Goal: Check status: Check status

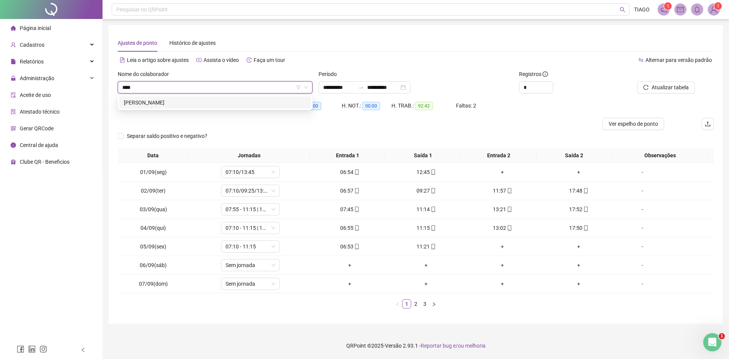
type input "*****"
click at [198, 99] on div "[PERSON_NAME]" at bounding box center [215, 102] width 183 height 8
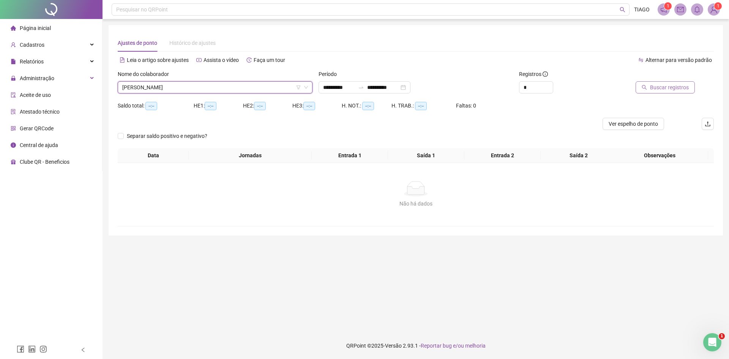
click at [664, 89] on span "Buscar registros" at bounding box center [669, 87] width 39 height 8
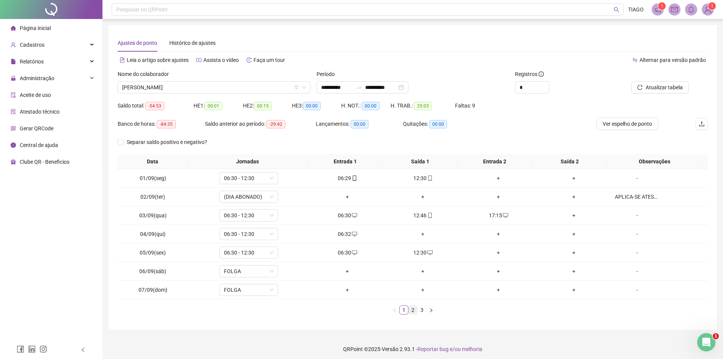
click at [412, 309] on link "2" at bounding box center [413, 310] width 8 height 8
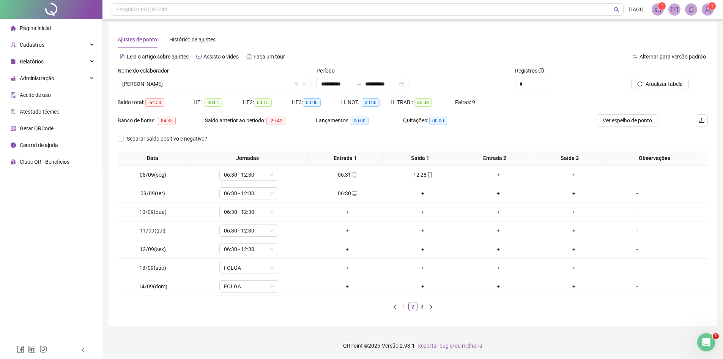
click at [421, 306] on link "3" at bounding box center [422, 306] width 8 height 8
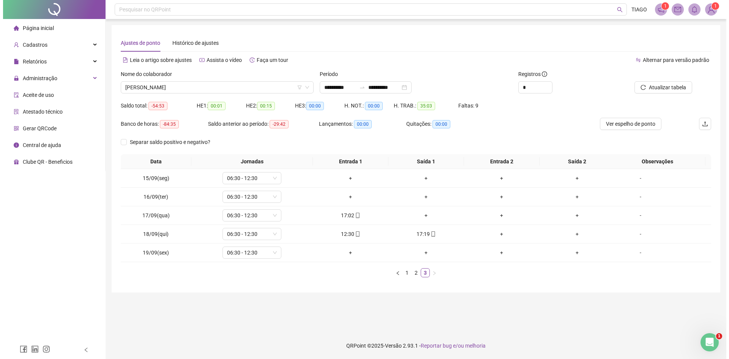
scroll to position [0, 0]
click at [424, 237] on div "17:19" at bounding box center [426, 234] width 70 height 8
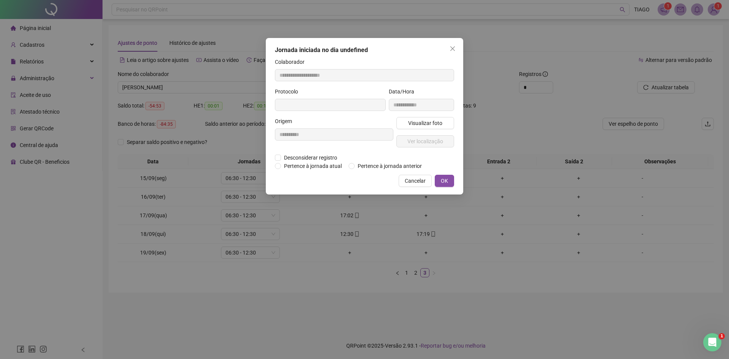
type input "**********"
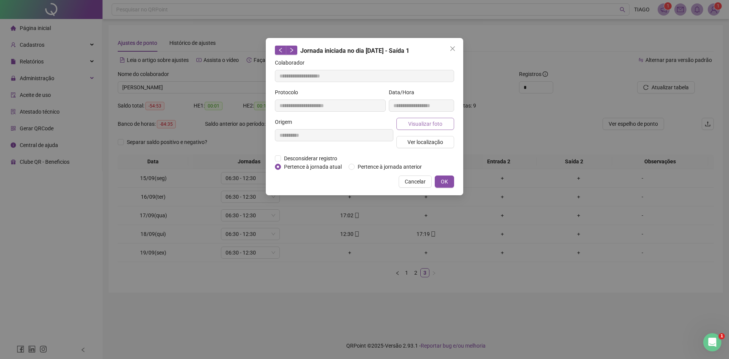
click at [420, 122] on span "Visualizar foto" at bounding box center [425, 124] width 34 height 8
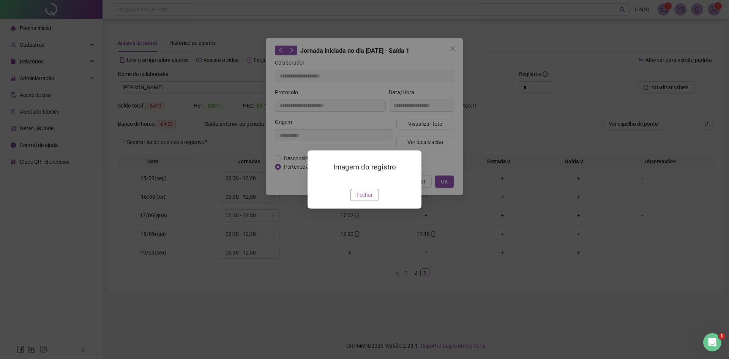
click at [359, 199] on span "Fechar" at bounding box center [364, 195] width 16 height 8
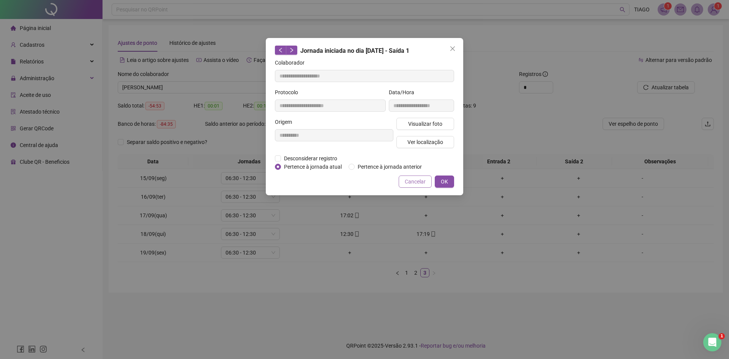
click at [407, 182] on span "Cancelar" at bounding box center [415, 181] width 21 height 8
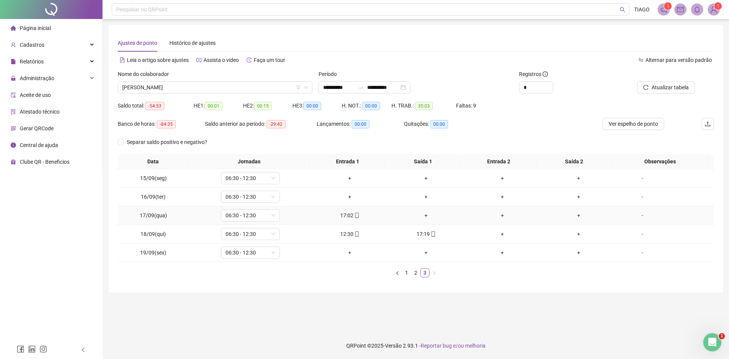
click at [348, 215] on div "17:02" at bounding box center [350, 215] width 70 height 8
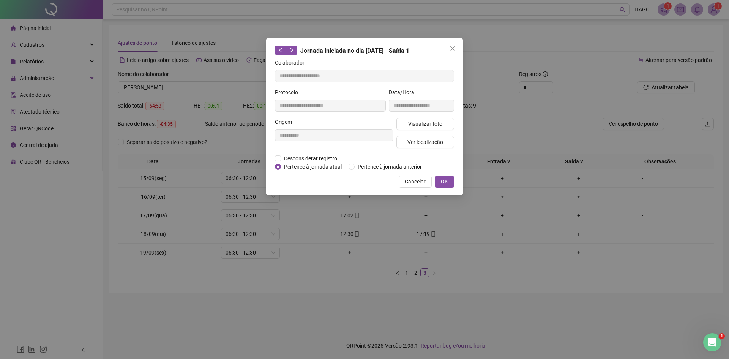
type input "**********"
click at [413, 126] on span "Visualizar foto" at bounding box center [425, 124] width 34 height 8
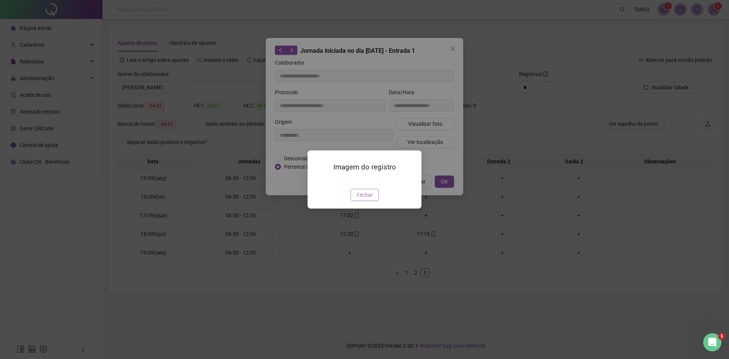
click at [366, 199] on span "Fechar" at bounding box center [364, 195] width 16 height 8
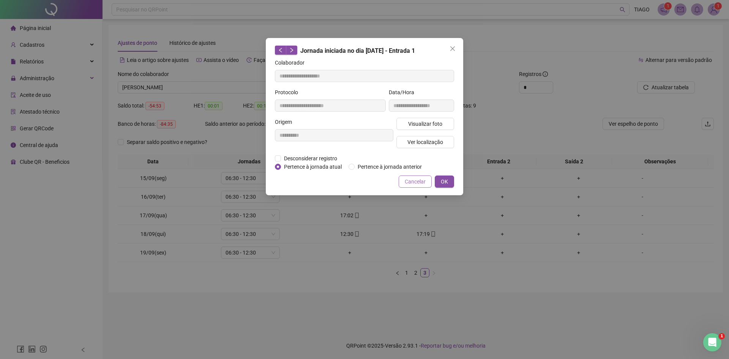
click at [402, 179] on button "Cancelar" at bounding box center [414, 181] width 33 height 12
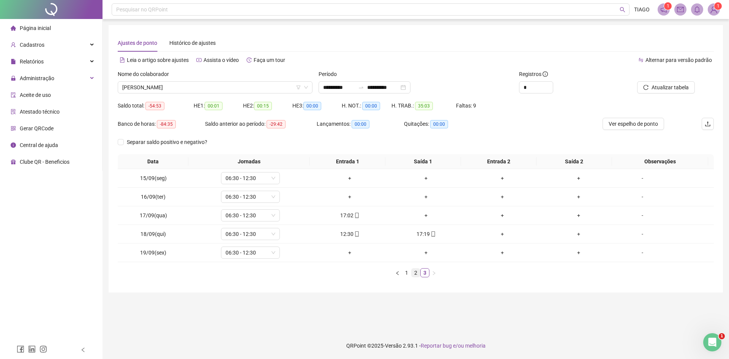
click at [414, 272] on link "2" at bounding box center [415, 272] width 8 height 8
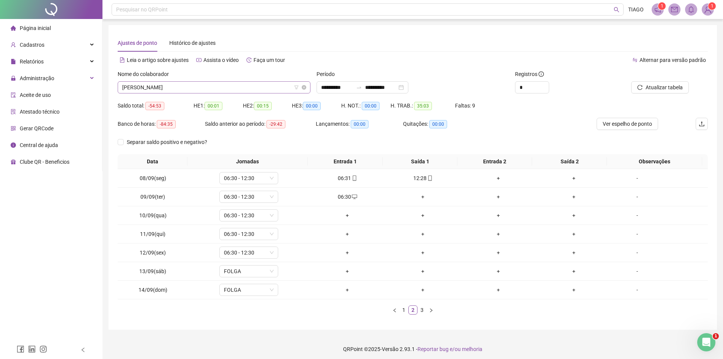
click at [243, 87] on span "[PERSON_NAME]" at bounding box center [214, 87] width 184 height 11
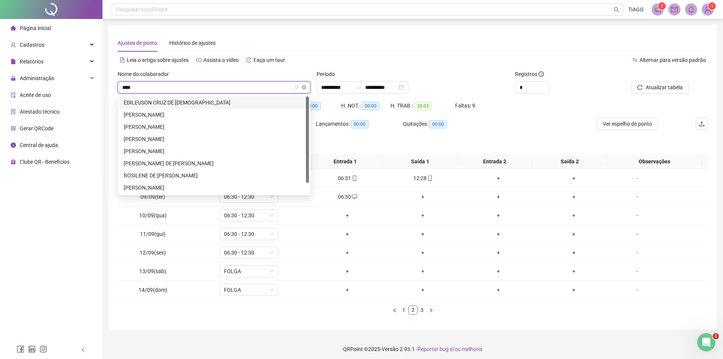
type input "*****"
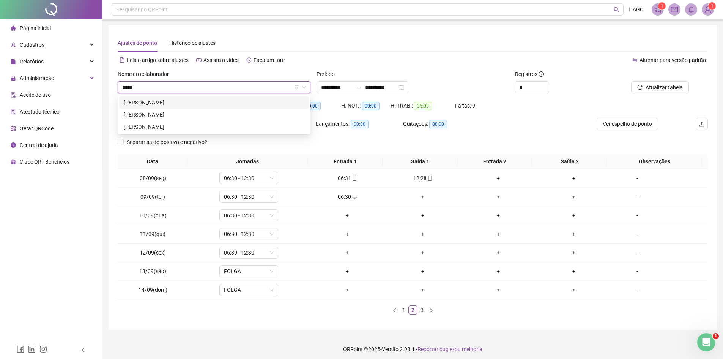
click at [175, 102] on div "[PERSON_NAME]" at bounding box center [214, 102] width 181 height 8
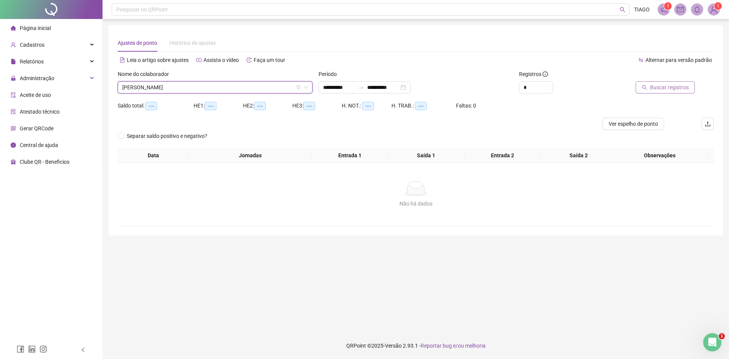
click at [660, 87] on span "Buscar registros" at bounding box center [669, 87] width 39 height 8
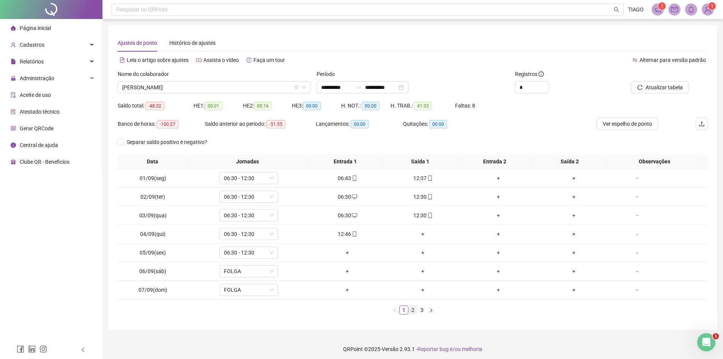
click at [412, 310] on link "2" at bounding box center [413, 310] width 8 height 8
click at [422, 309] on link "3" at bounding box center [422, 310] width 8 height 8
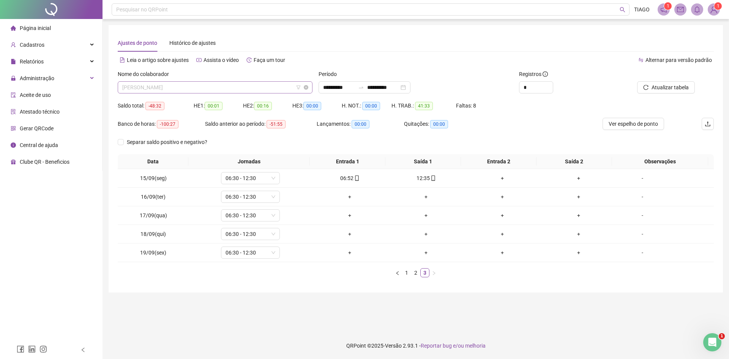
click at [212, 86] on span "[PERSON_NAME]" at bounding box center [215, 87] width 186 height 11
type input "*******"
click at [195, 102] on div "[PERSON_NAME]" at bounding box center [215, 102] width 183 height 8
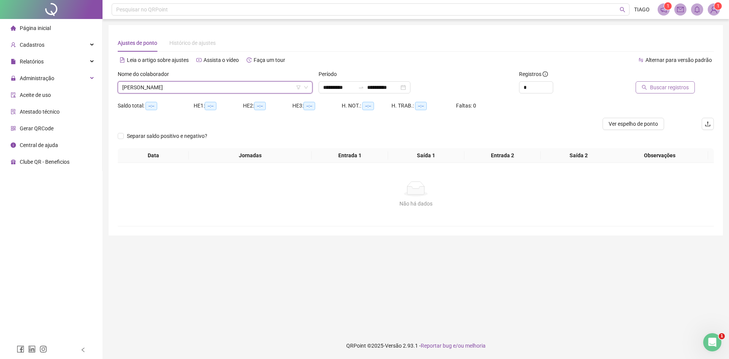
click at [650, 86] on button "Buscar registros" at bounding box center [664, 87] width 59 height 12
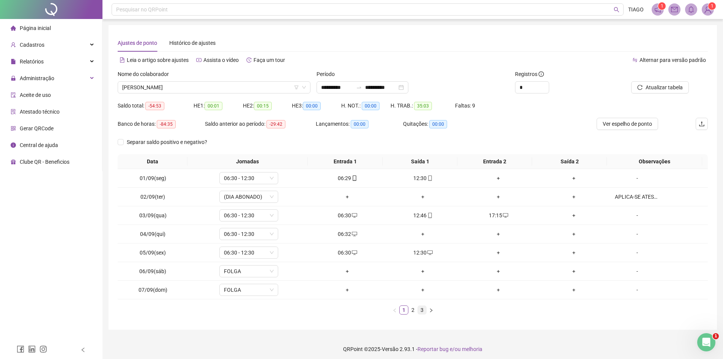
click at [421, 307] on link "3" at bounding box center [422, 310] width 8 height 8
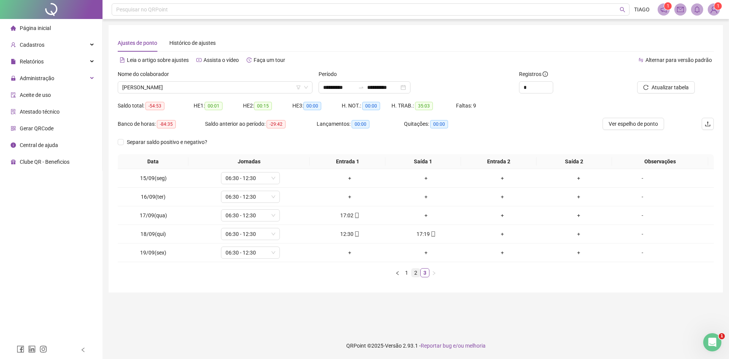
click at [413, 272] on link "2" at bounding box center [415, 272] width 8 height 8
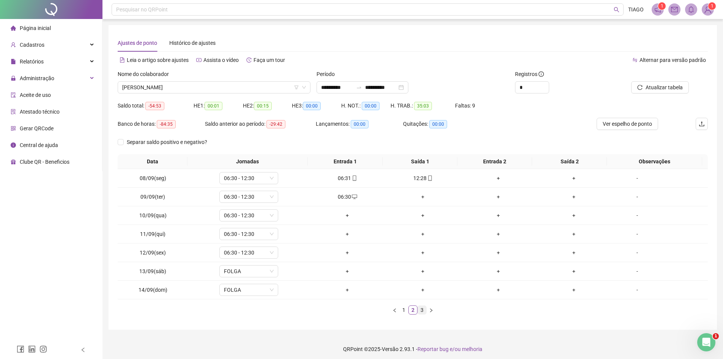
click at [421, 309] on link "3" at bounding box center [422, 310] width 8 height 8
